Goal: Navigation & Orientation: Find specific page/section

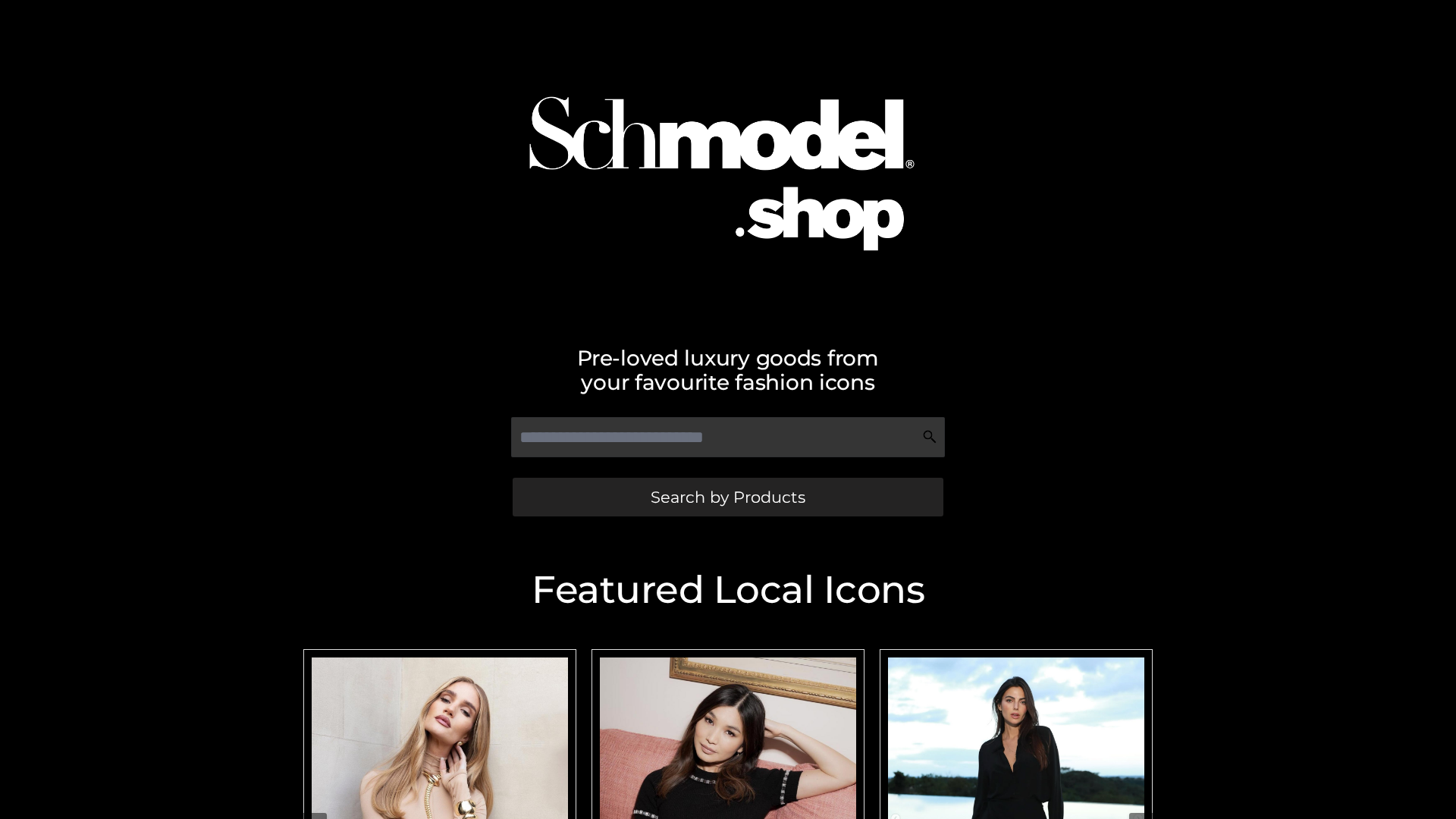
click at [728, 496] on span "Search by Products" at bounding box center [728, 497] width 155 height 16
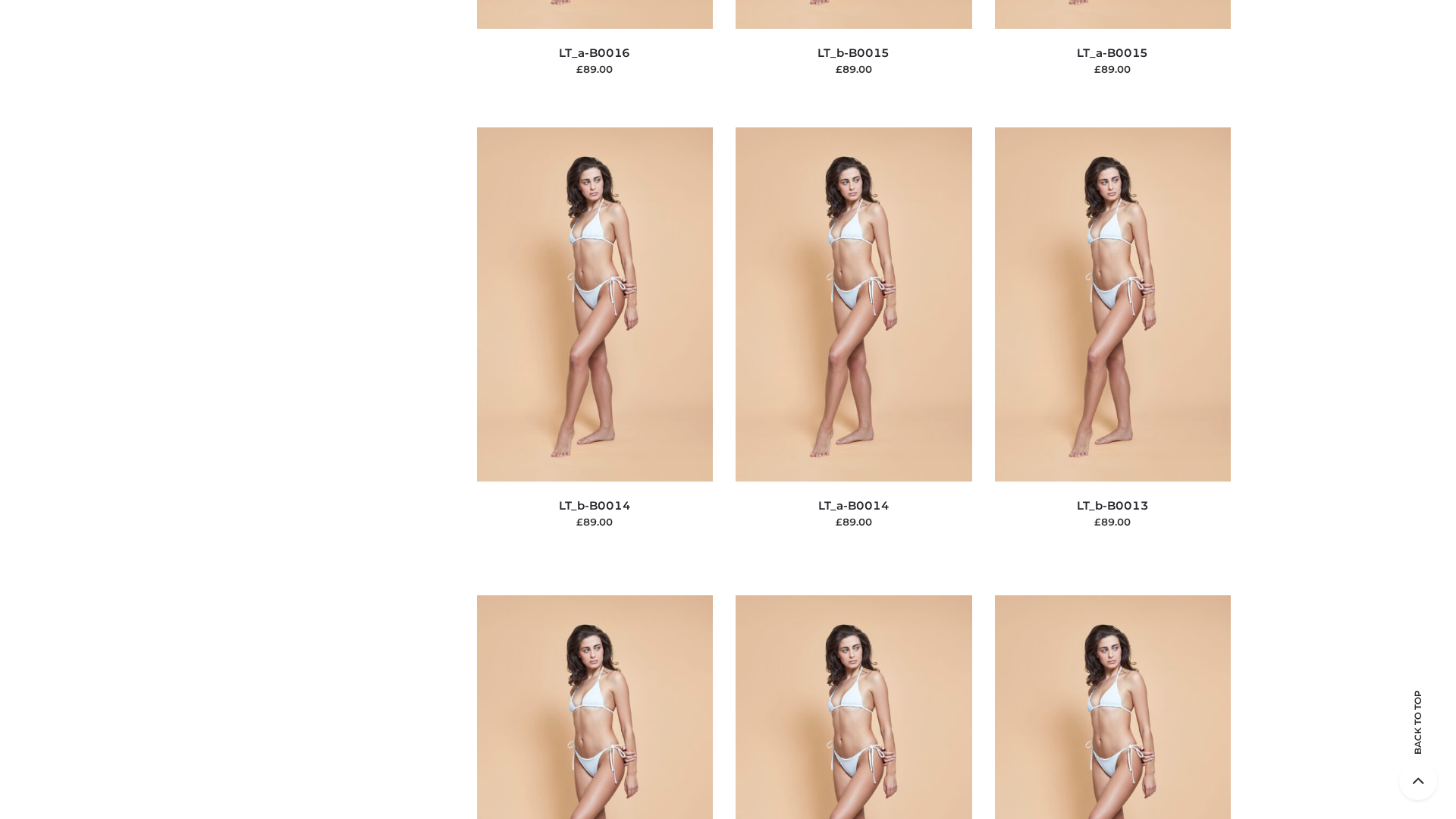
scroll to position [5395, 0]
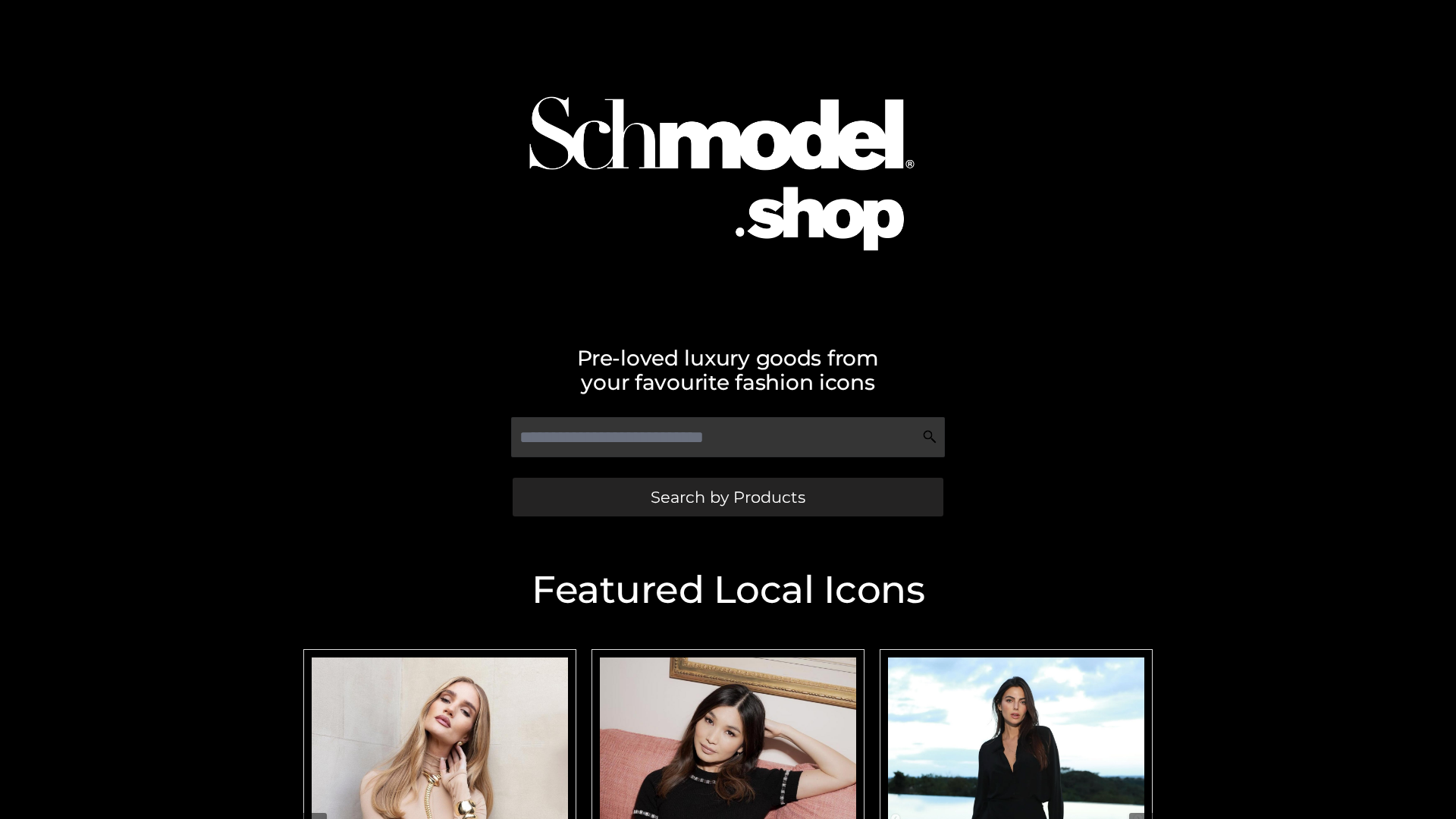
click at [728, 496] on span "Search by Products" at bounding box center [728, 497] width 155 height 16
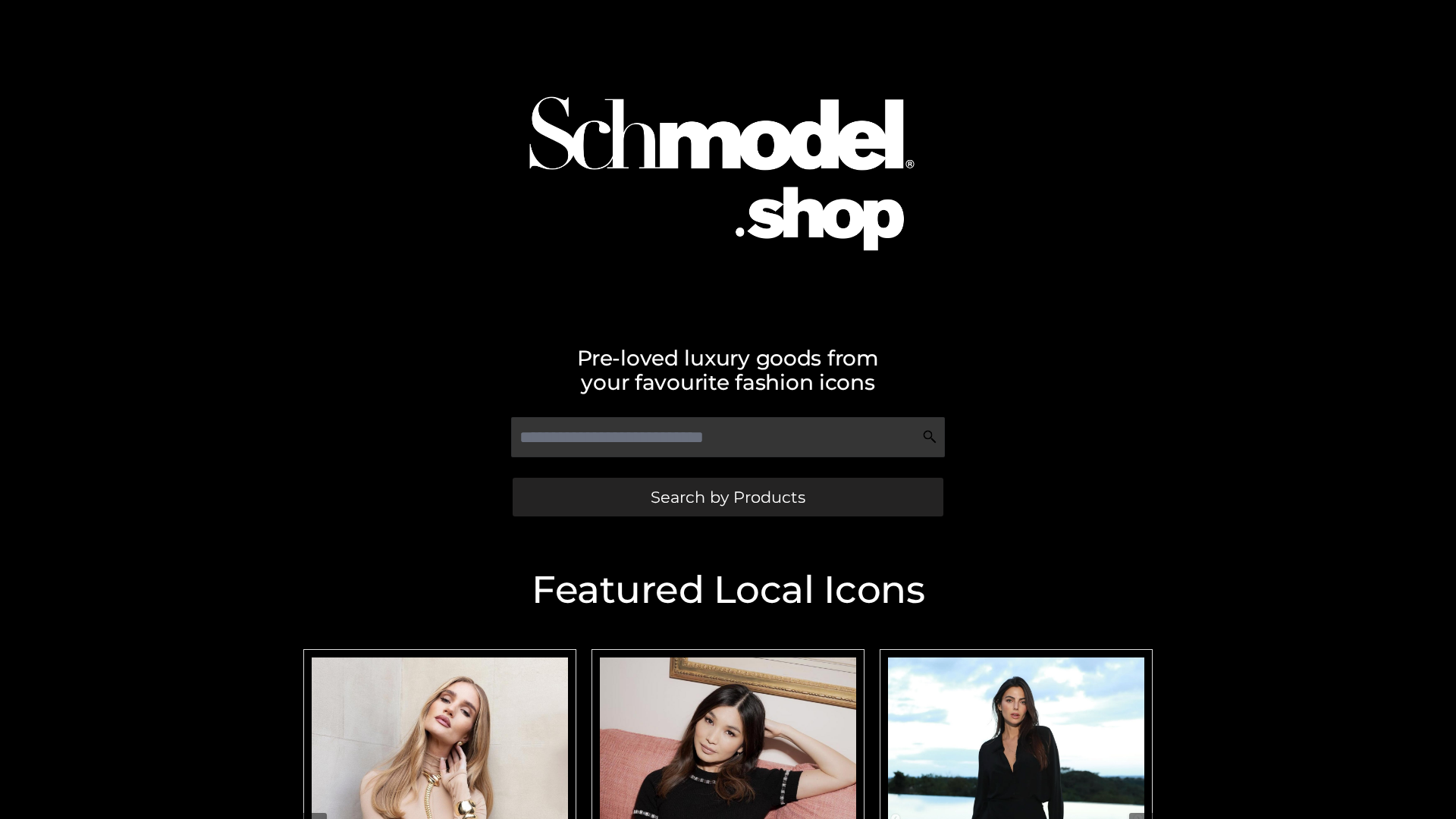
click at [728, 496] on span "Search by Products" at bounding box center [728, 497] width 155 height 16
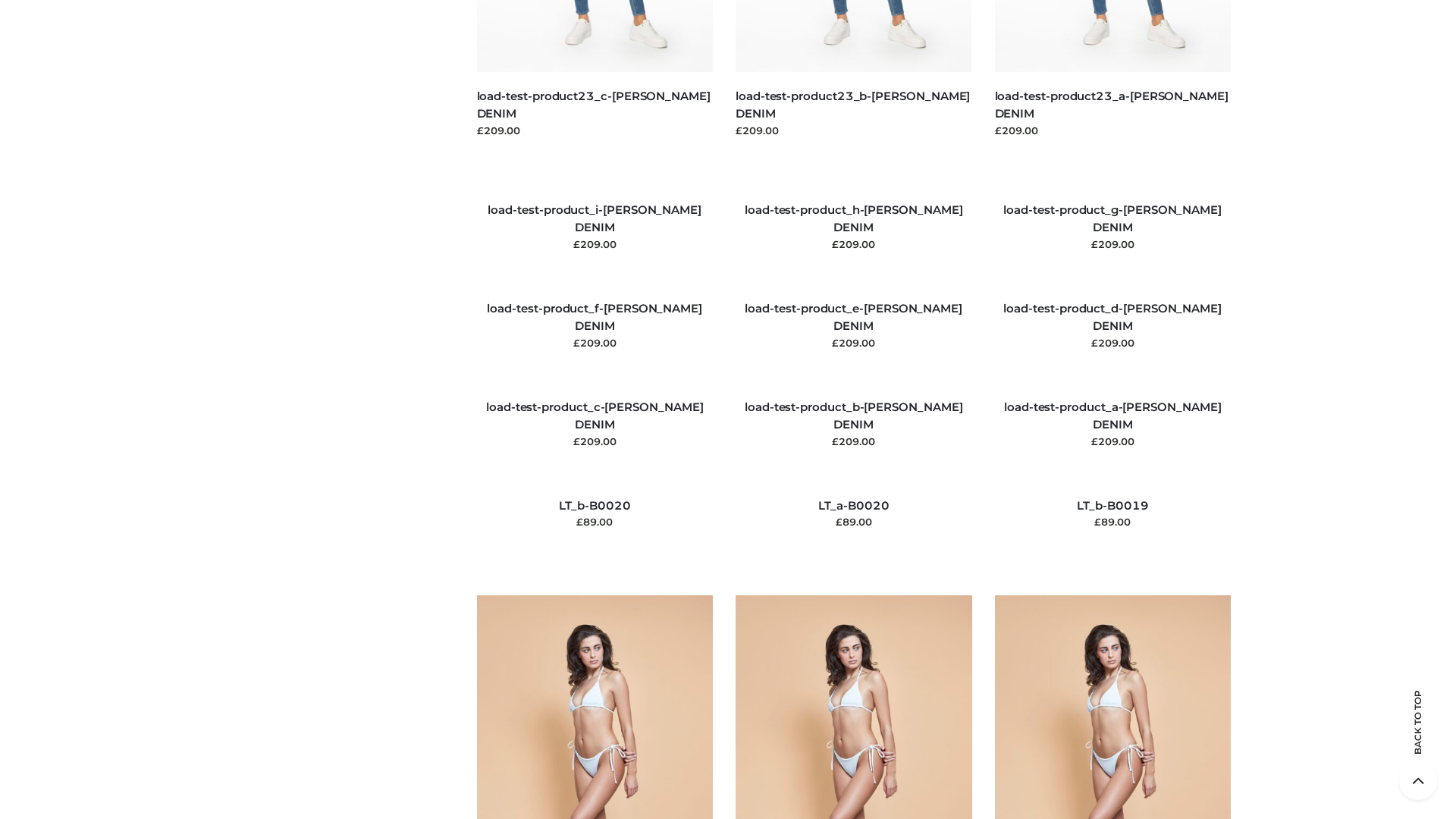
scroll to position [3567, 0]
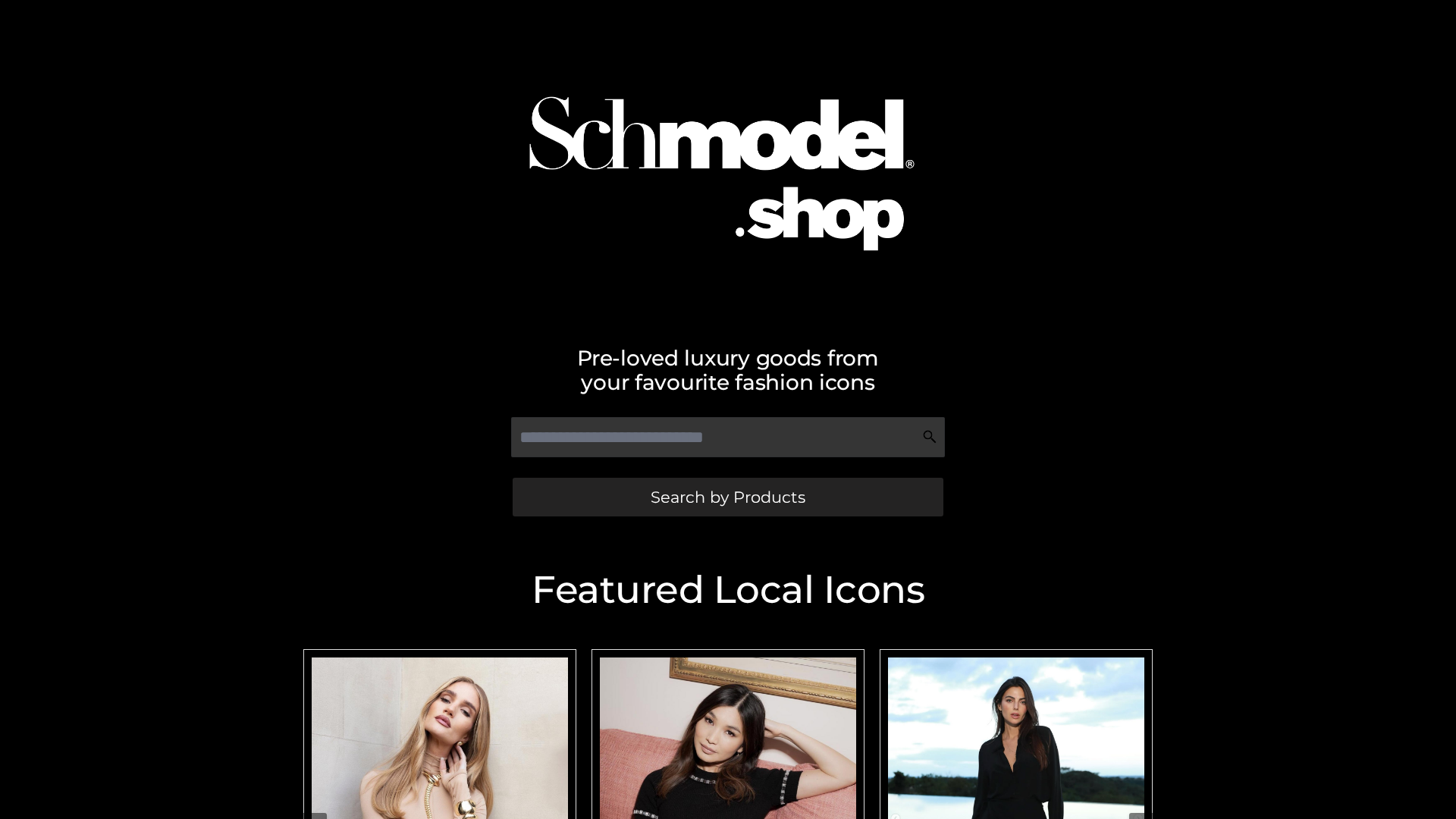
click at [728, 496] on span "Search by Products" at bounding box center [728, 497] width 155 height 16
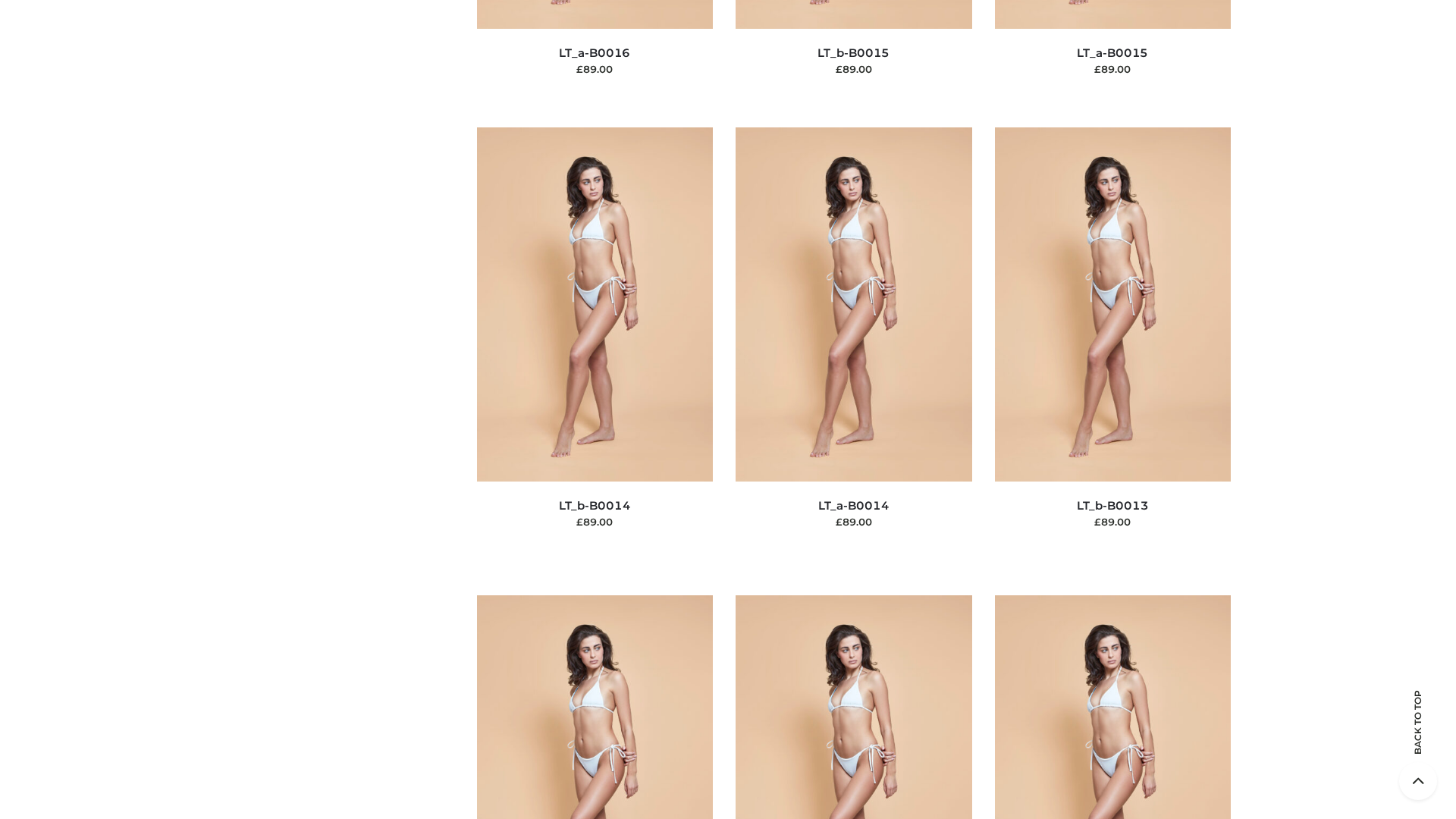
scroll to position [5395, 0]
